Goal: Find specific page/section: Find specific page/section

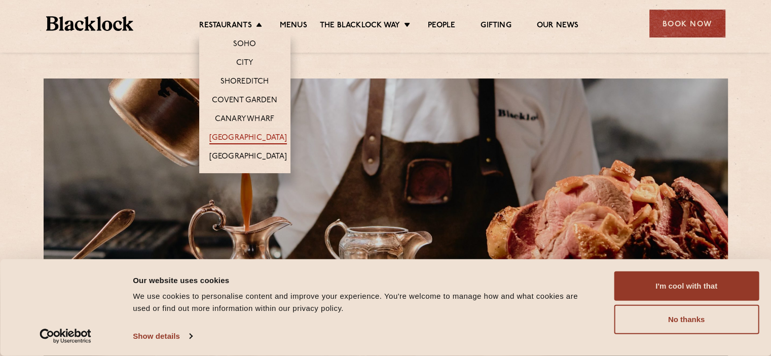
click at [245, 135] on link "[GEOGRAPHIC_DATA]" at bounding box center [248, 138] width 78 height 11
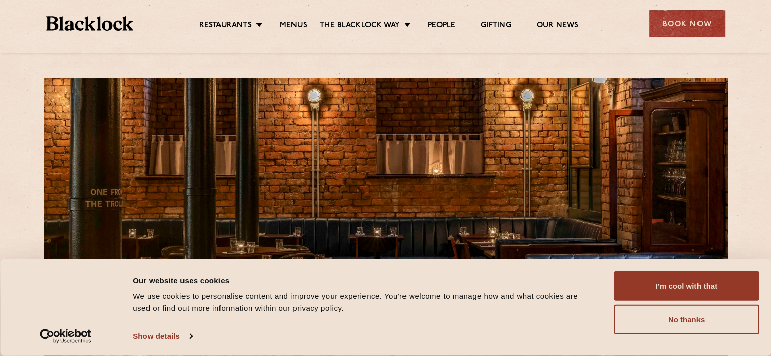
click at [356, 71] on section at bounding box center [386, 216] width 710 height 297
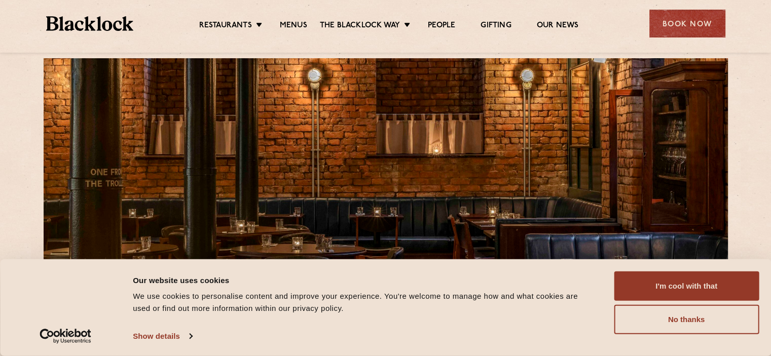
scroll to position [61, 0]
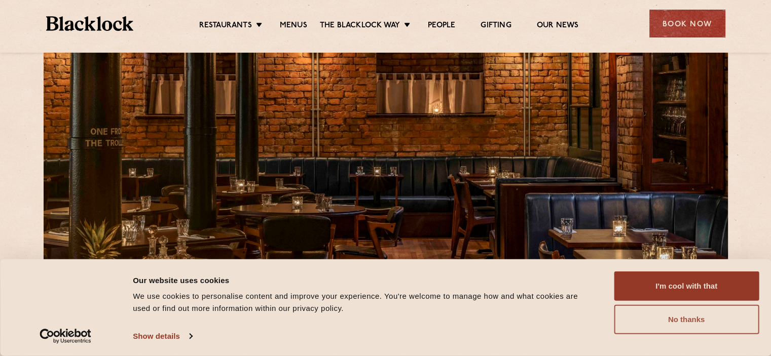
click at [692, 312] on button "No thanks" at bounding box center [686, 319] width 145 height 29
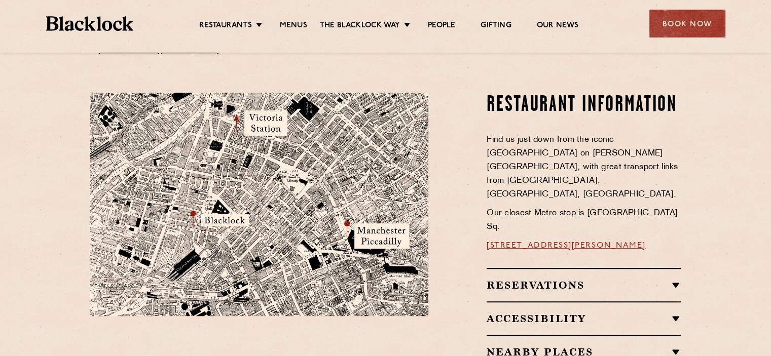
scroll to position [548, 0]
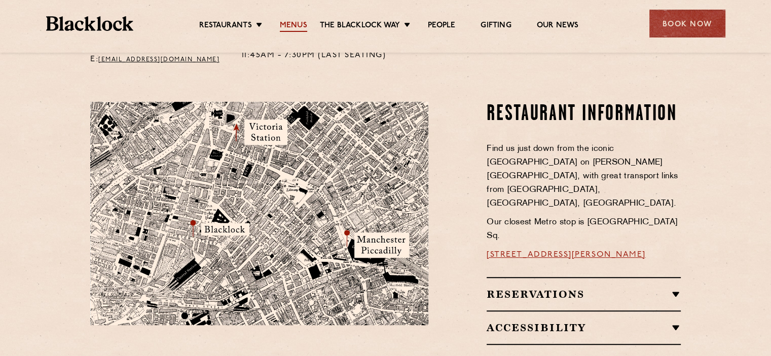
click at [288, 21] on link "Menus" at bounding box center [293, 26] width 27 height 11
